Goal: Transaction & Acquisition: Purchase product/service

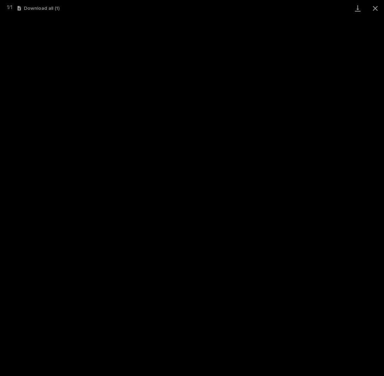
scroll to position [70, 0]
click at [375, 9] on button "Close gallery" at bounding box center [376, 8] width 18 height 16
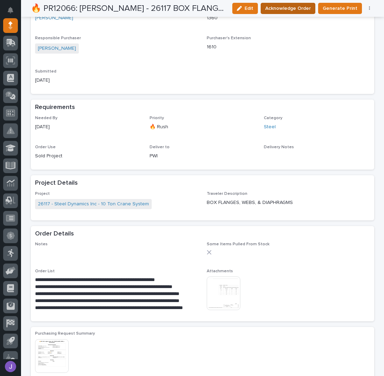
click at [295, 7] on span "Acknowledge Order" at bounding box center [288, 8] width 46 height 8
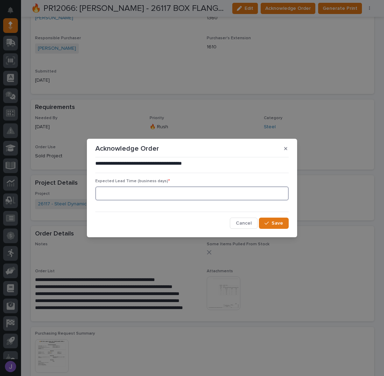
click at [131, 199] on input at bounding box center [192, 194] width 194 height 14
type input "0"
click at [276, 223] on span "Save" at bounding box center [278, 223] width 12 height 6
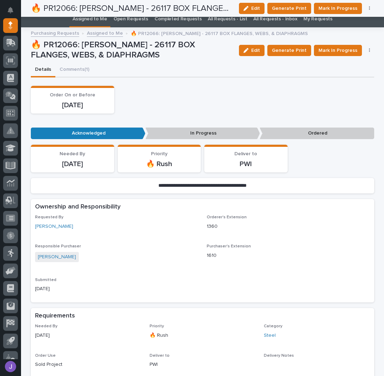
scroll to position [0, 0]
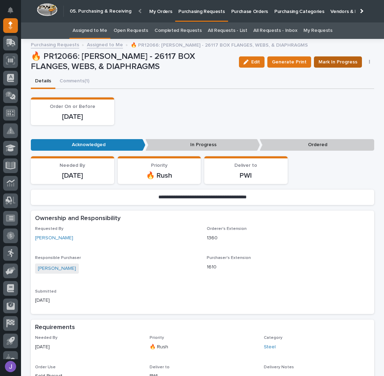
click at [329, 65] on span "Mark In Progress" at bounding box center [338, 62] width 39 height 8
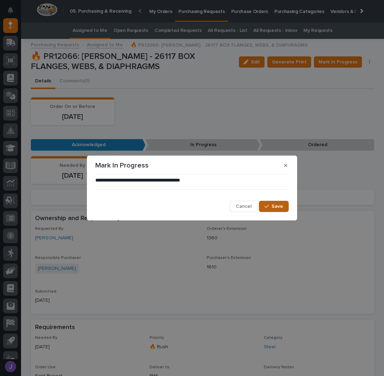
click at [272, 202] on div "**********" at bounding box center [192, 194] width 194 height 35
click at [272, 205] on button "Save" at bounding box center [274, 206] width 30 height 11
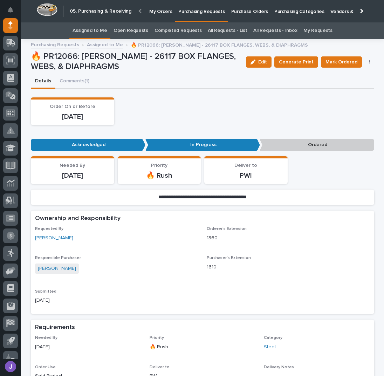
click at [103, 30] on link "Assigned to Me" at bounding box center [90, 30] width 35 height 16
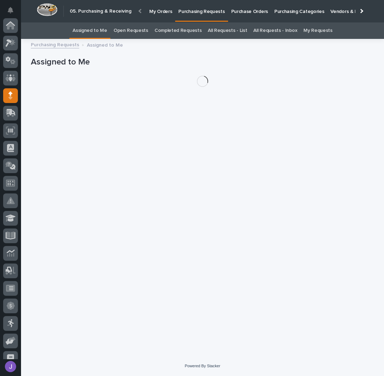
scroll to position [70, 0]
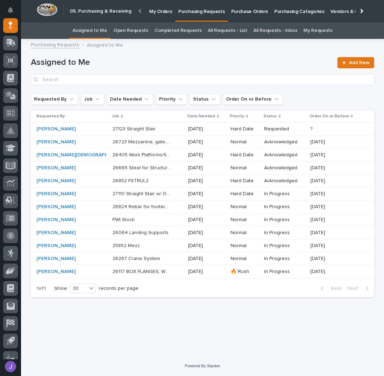
click at [241, 11] on p "Purchase Orders" at bounding box center [249, 7] width 37 height 15
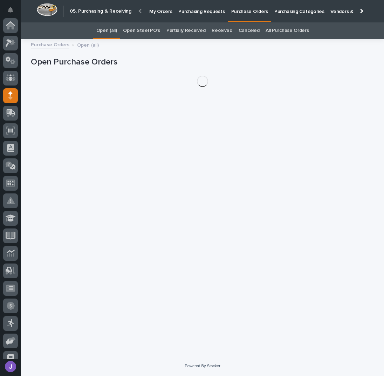
scroll to position [70, 0]
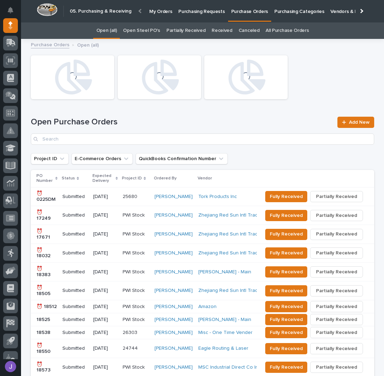
click at [158, 32] on link "Open Steel PO's" at bounding box center [141, 30] width 37 height 16
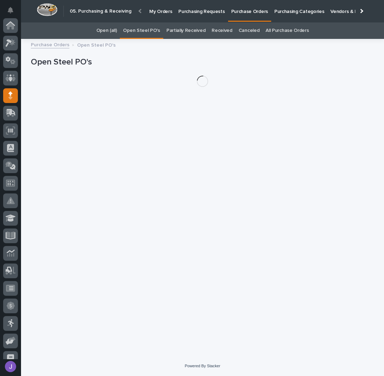
scroll to position [70, 0]
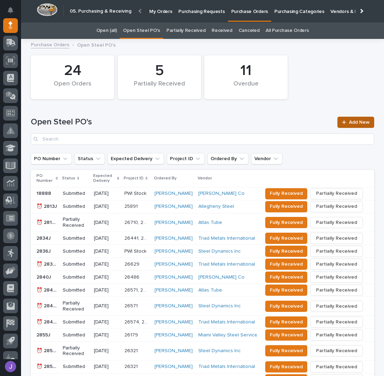
click at [349, 122] on span "Add New" at bounding box center [359, 122] width 21 height 5
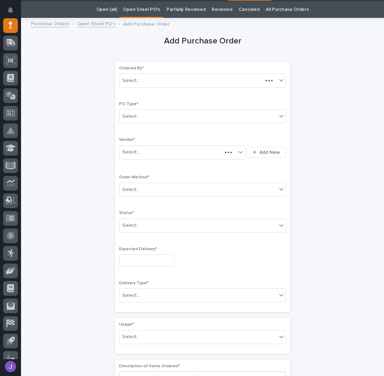
scroll to position [22, 0]
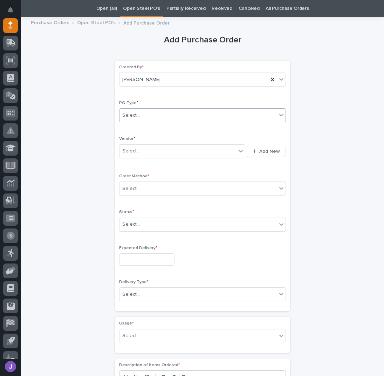
drag, startPoint x: 175, startPoint y: 117, endPoint x: 171, endPoint y: 120, distance: 5.8
click at [175, 117] on div "Select..." at bounding box center [198, 116] width 157 height 12
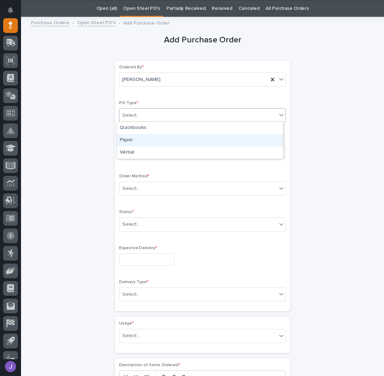
click at [139, 140] on div "Paper" at bounding box center [200, 140] width 166 height 12
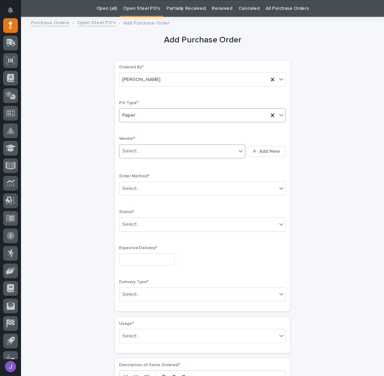
click at [135, 148] on div "Select..." at bounding box center [131, 151] width 18 height 7
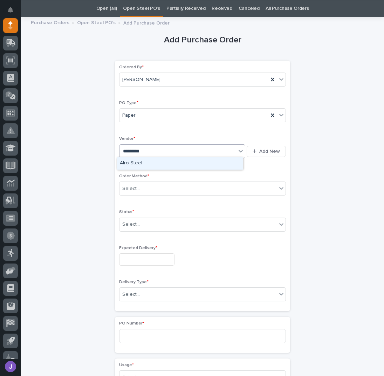
type input "**********"
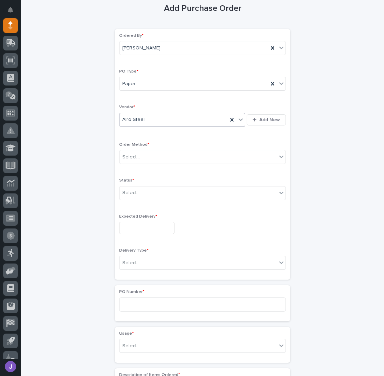
scroll to position [69, 0]
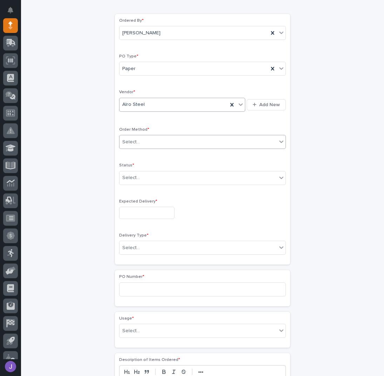
click at [135, 139] on div "Select..." at bounding box center [131, 142] width 18 height 7
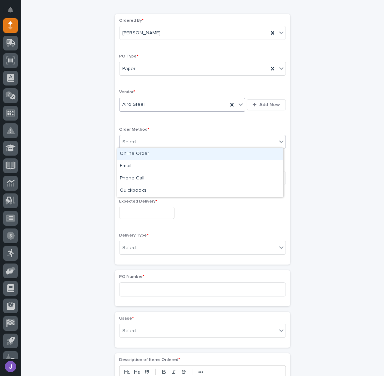
click at [138, 152] on div "Online Order" at bounding box center [200, 154] width 166 height 12
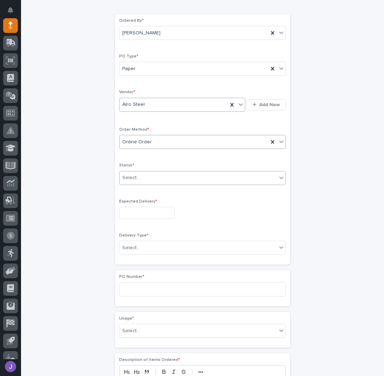
click at [141, 174] on div at bounding box center [141, 178] width 1 height 9
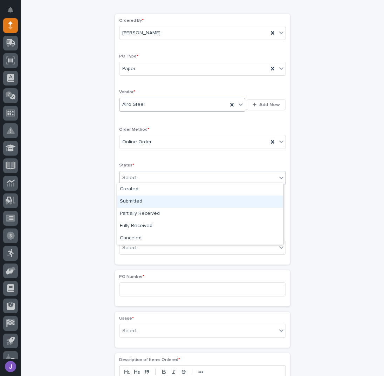
click at [132, 199] on div "Submitted" at bounding box center [200, 202] width 166 height 12
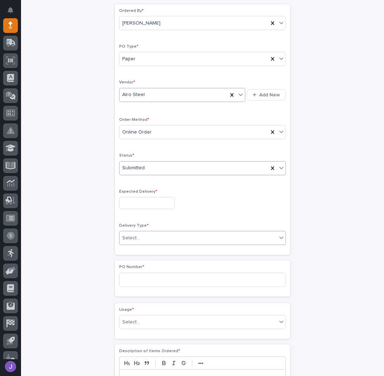
click at [133, 212] on div "Ordered By * [PERSON_NAME] PO Type * Paper Vendor * Alro Steel Add New Order Me…" at bounding box center [202, 129] width 167 height 243
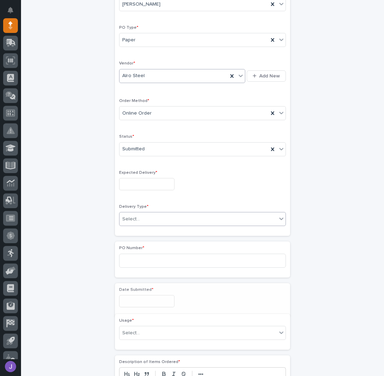
scroll to position [109, 0]
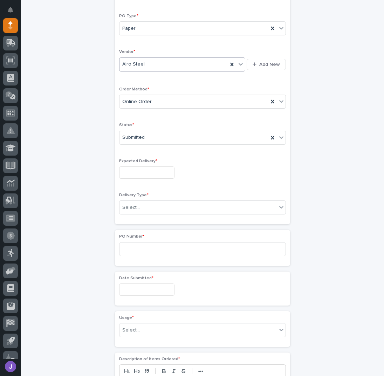
click at [140, 167] on input "text" at bounding box center [146, 173] width 55 height 12
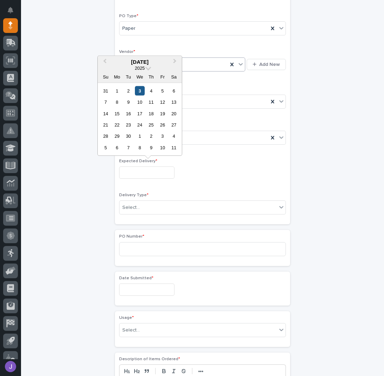
click at [139, 90] on div "3" at bounding box center [139, 90] width 9 height 9
type input "**********"
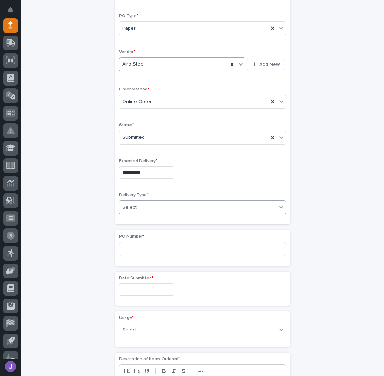
click at [138, 207] on div "Select..." at bounding box center [198, 208] width 157 height 12
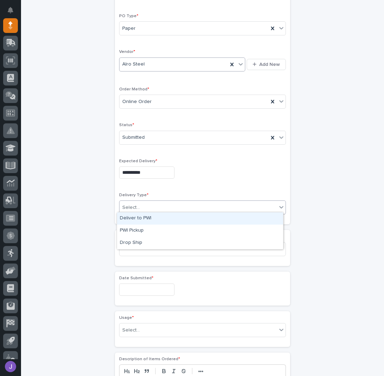
click at [140, 217] on div "Deliver to PWI" at bounding box center [200, 219] width 166 height 12
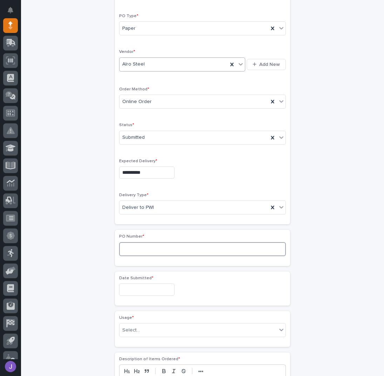
click at [128, 248] on input at bounding box center [202, 249] width 167 height 14
type input "2880J"
click at [134, 291] on input "text" at bounding box center [146, 290] width 55 height 12
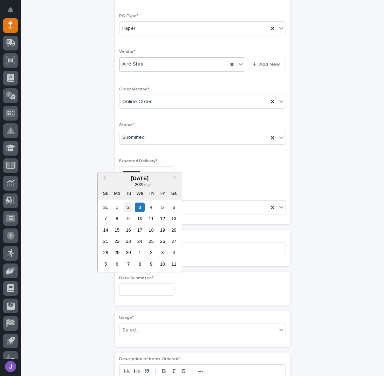
click at [128, 209] on div "2" at bounding box center [128, 207] width 9 height 9
type input "**********"
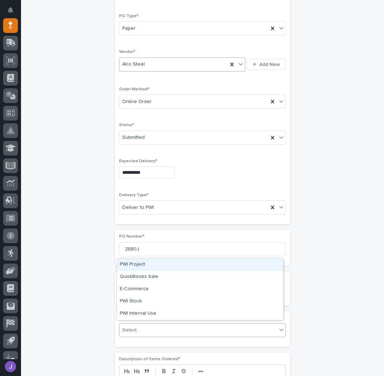
click at [132, 327] on div "Select..." at bounding box center [131, 330] width 18 height 7
click at [137, 269] on div "PWI Project" at bounding box center [200, 265] width 166 height 12
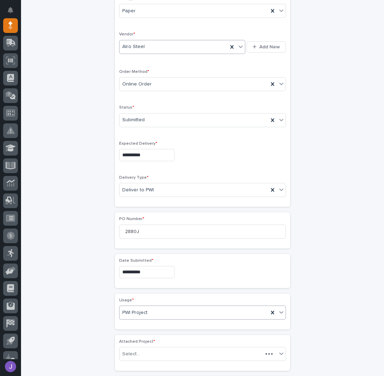
scroll to position [130, 0]
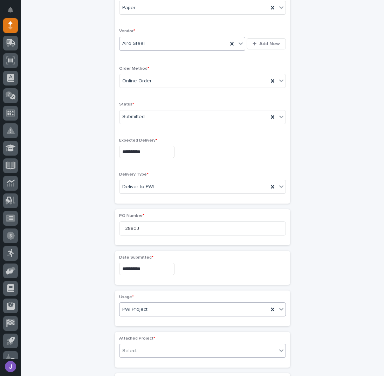
click at [133, 348] on div "Select..." at bounding box center [131, 351] width 18 height 7
type input "*****"
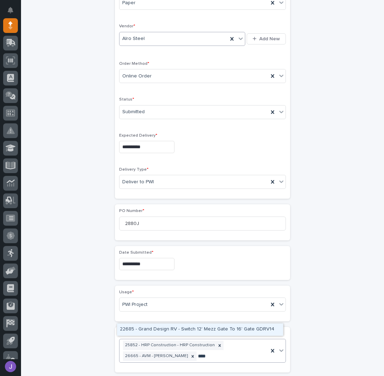
type input "*****"
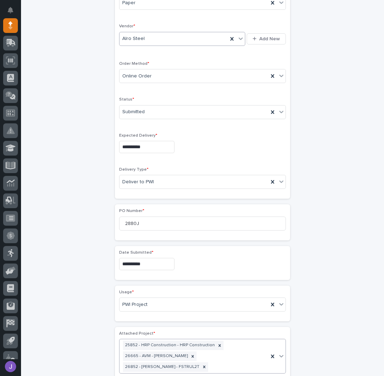
scroll to position [140, 0]
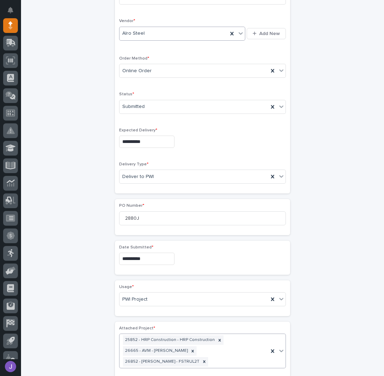
click at [59, 341] on div "**********" at bounding box center [203, 282] width 344 height 759
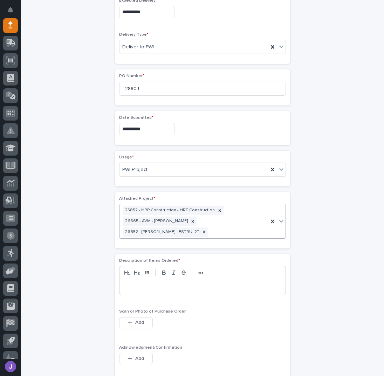
scroll to position [280, 0]
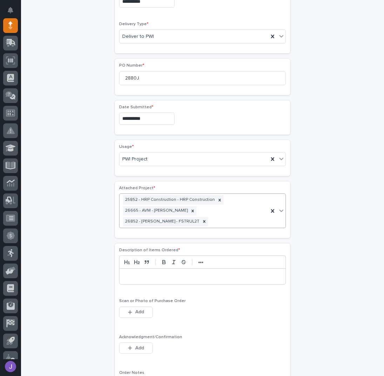
click at [127, 276] on p at bounding box center [203, 276] width 156 height 7
click at [135, 348] on button "Add" at bounding box center [136, 348] width 34 height 11
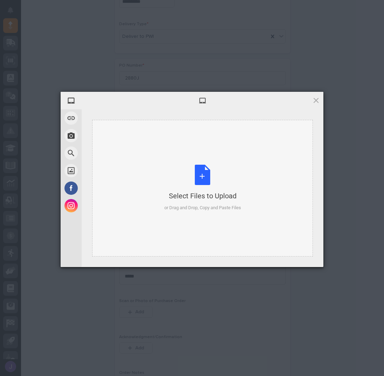
click at [195, 178] on div "Select Files to Upload or Drag and Drop, Copy and Paste Files" at bounding box center [202, 188] width 77 height 47
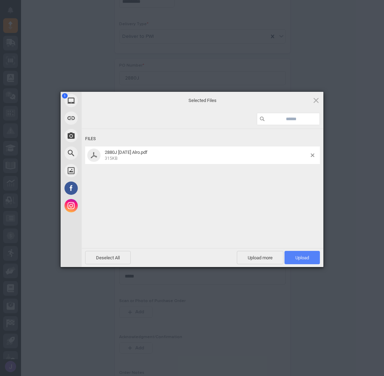
click at [316, 257] on span "Upload 1" at bounding box center [302, 257] width 35 height 13
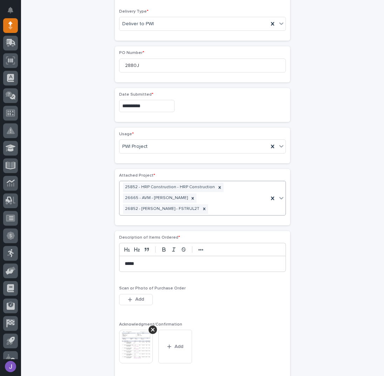
scroll to position [480, 0]
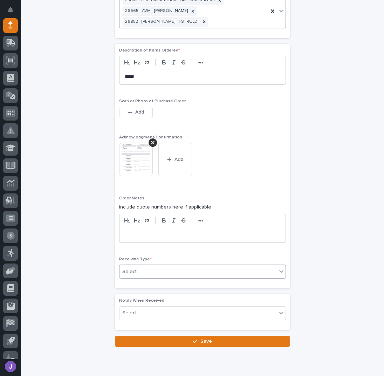
click at [140, 266] on div "Select..." at bounding box center [198, 272] width 157 height 12
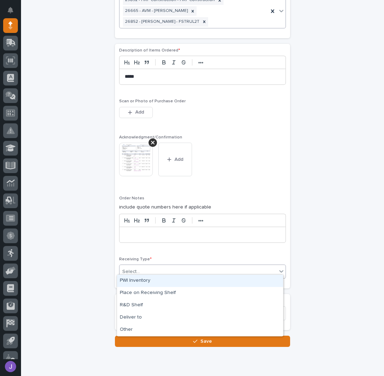
click at [131, 281] on div "PWI Inventory" at bounding box center [200, 281] width 166 height 12
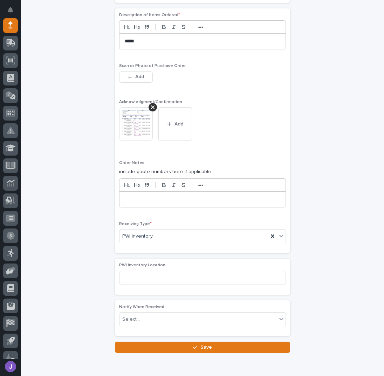
scroll to position [543, 0]
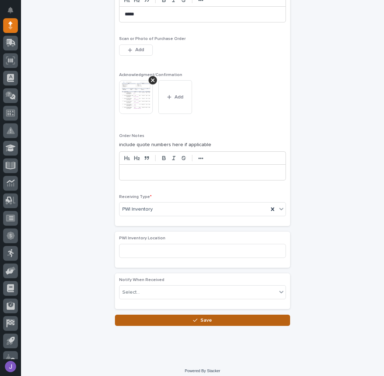
click at [133, 315] on button "Save" at bounding box center [202, 320] width 175 height 11
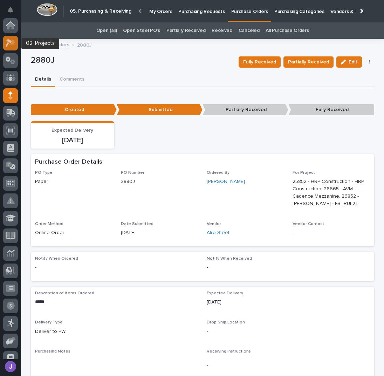
click at [13, 47] on div at bounding box center [10, 43] width 15 height 15
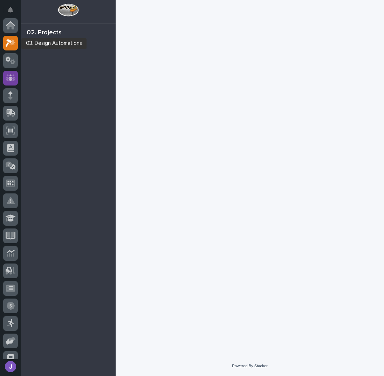
scroll to position [18, 0]
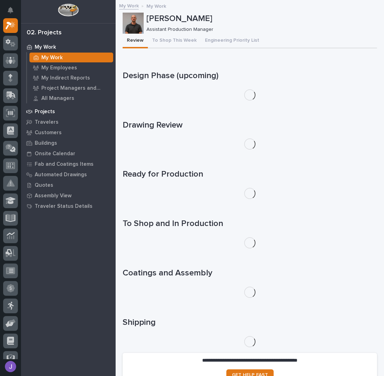
click at [54, 110] on div "Projects" at bounding box center [68, 112] width 91 height 10
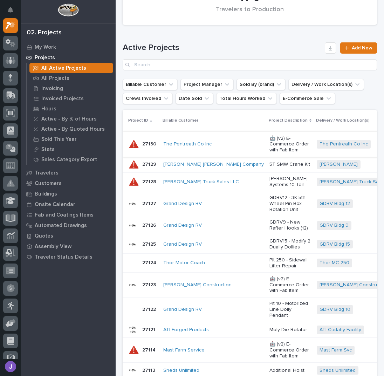
scroll to position [374, 0]
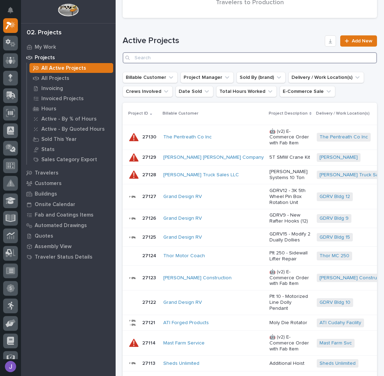
click at [148, 59] on input "Search" at bounding box center [250, 57] width 255 height 11
click at [152, 59] on input "Search" at bounding box center [250, 57] width 255 height 11
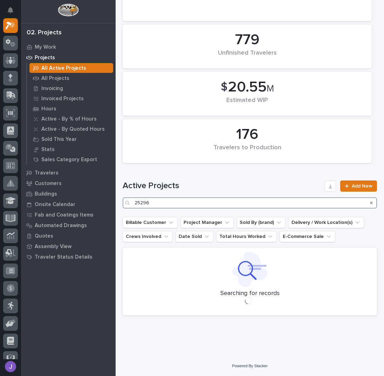
scroll to position [58, 0]
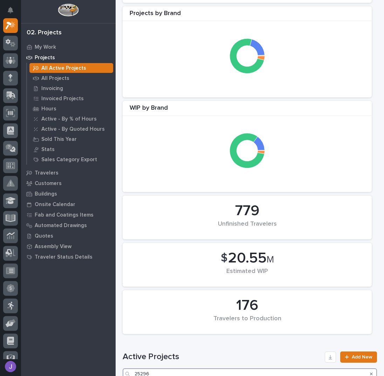
type input "25296"
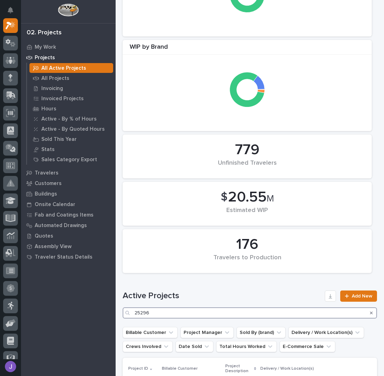
scroll to position [232, 0]
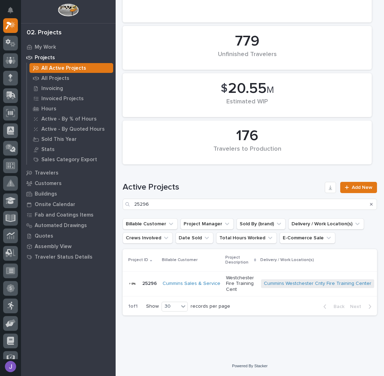
click at [228, 278] on p "Westchester Fire Training Cent" at bounding box center [240, 284] width 29 height 18
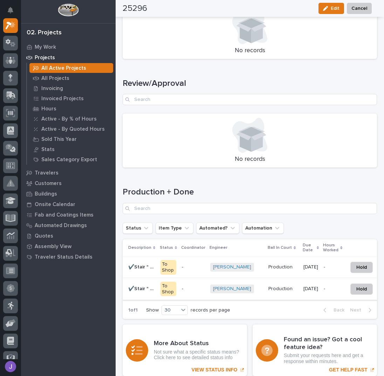
scroll to position [899, 0]
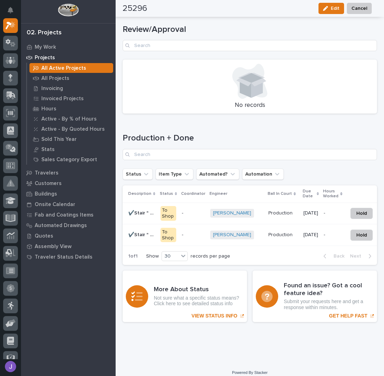
click at [139, 231] on p "✔️Stair " B "" at bounding box center [142, 234] width 28 height 7
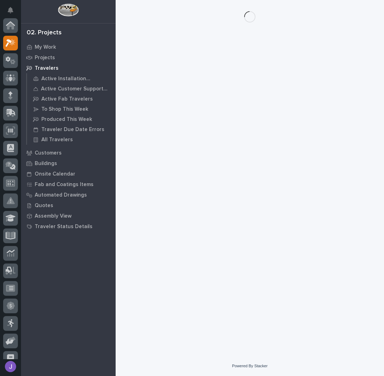
scroll to position [18, 0]
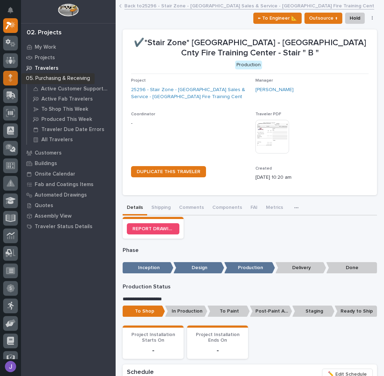
click at [12, 79] on icon at bounding box center [10, 78] width 4 height 8
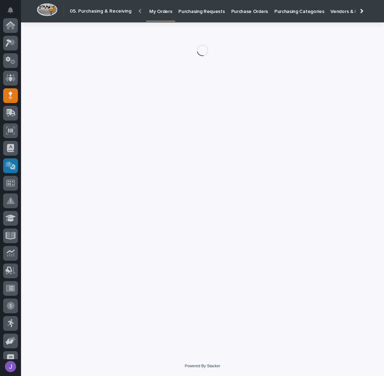
scroll to position [70, 0]
